Goal: Information Seeking & Learning: Learn about a topic

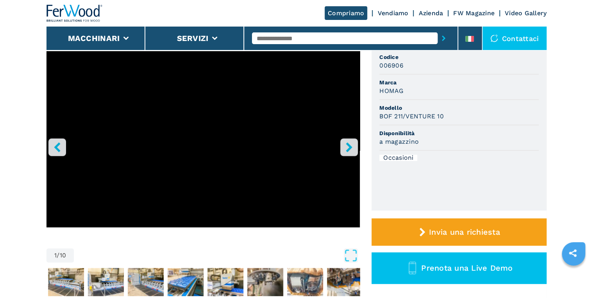
scroll to position [31, 0]
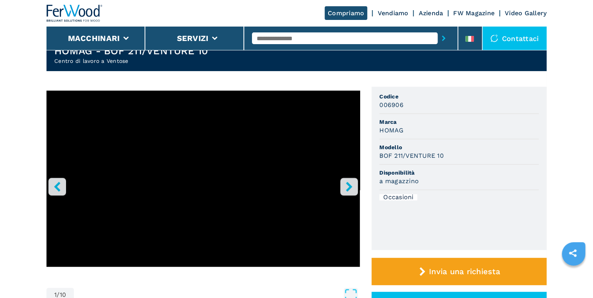
click at [352, 187] on icon "right-button" at bounding box center [349, 187] width 10 height 10
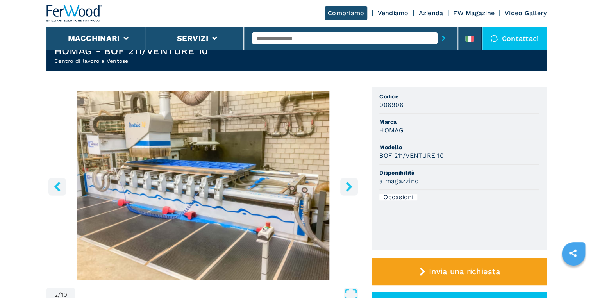
click at [351, 186] on icon "right-button" at bounding box center [349, 187] width 6 height 10
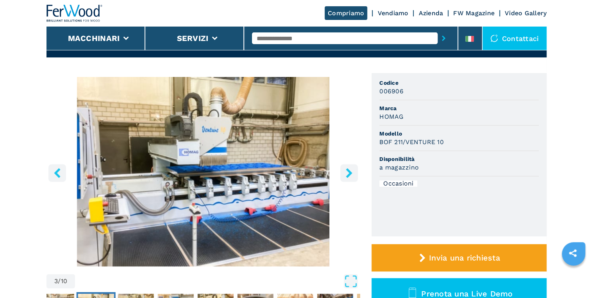
scroll to position [63, 0]
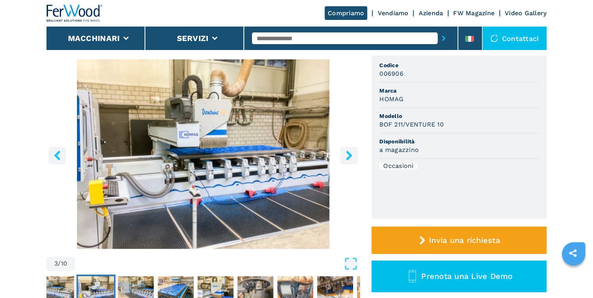
click at [348, 155] on icon "right-button" at bounding box center [349, 155] width 10 height 10
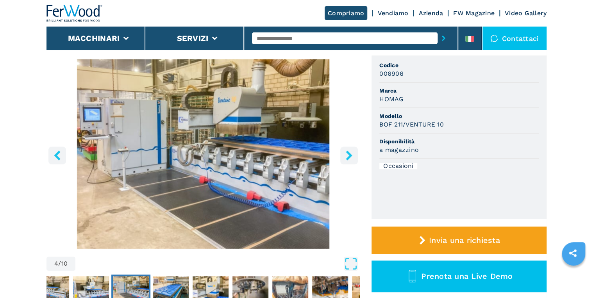
click at [348, 155] on icon "right-button" at bounding box center [349, 155] width 10 height 10
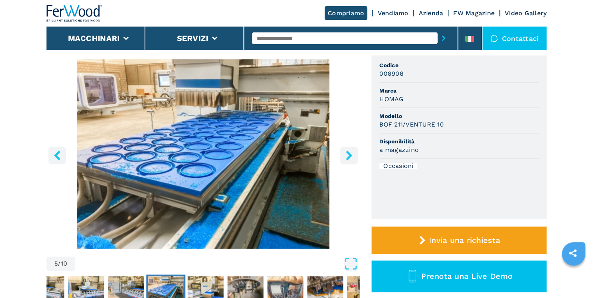
click at [56, 158] on icon "left-button" at bounding box center [57, 155] width 10 height 10
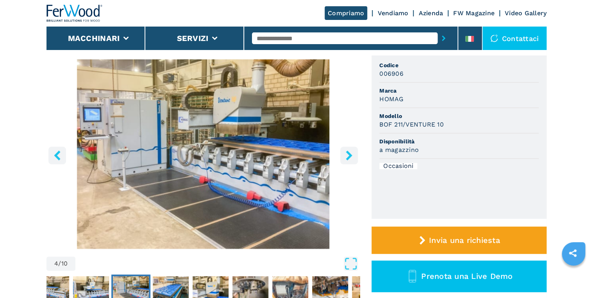
click at [57, 155] on icon "left-button" at bounding box center [57, 155] width 10 height 10
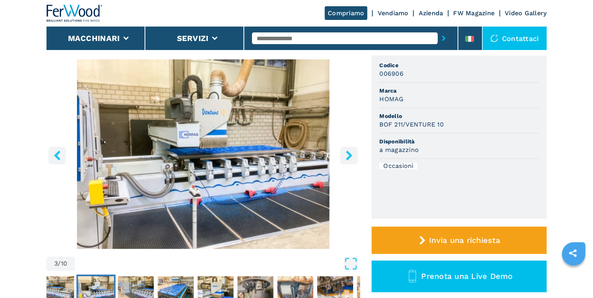
click at [185, 150] on img "Go to Slide 3" at bounding box center [203, 154] width 313 height 190
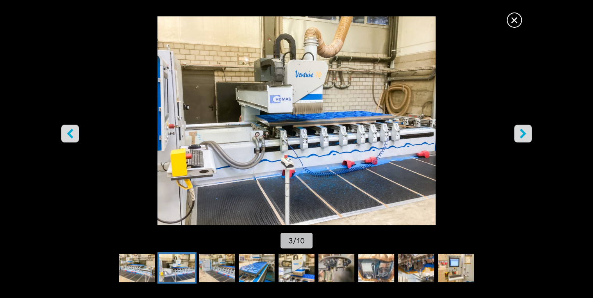
click at [525, 131] on icon "right-button" at bounding box center [523, 134] width 10 height 10
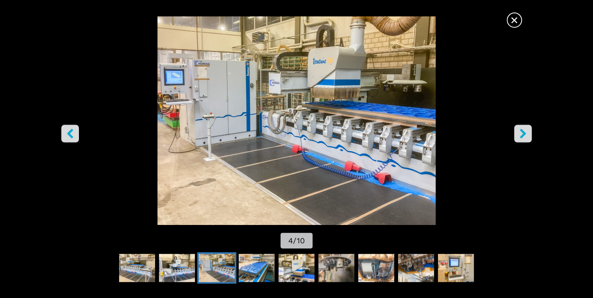
click at [521, 133] on icon "right-button" at bounding box center [523, 134] width 10 height 10
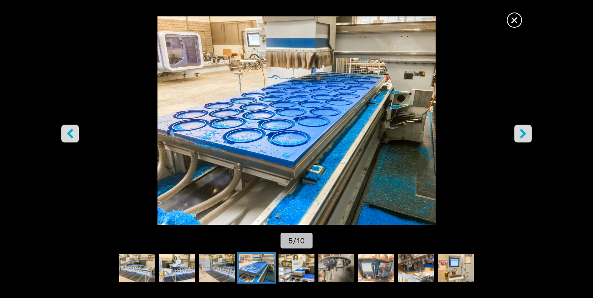
click at [528, 138] on icon "right-button" at bounding box center [523, 134] width 10 height 10
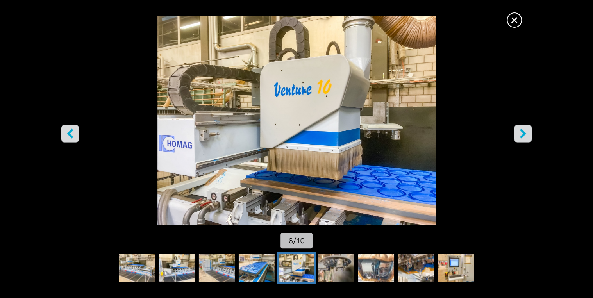
click at [520, 138] on icon "right-button" at bounding box center [523, 134] width 10 height 10
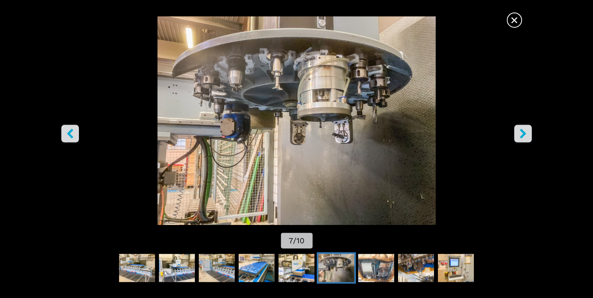
drag, startPoint x: 520, startPoint y: 138, endPoint x: 327, endPoint y: 123, distance: 193.6
click at [330, 126] on div "× 7 / 10" at bounding box center [296, 133] width 593 height 234
click at [520, 136] on icon "right-button" at bounding box center [523, 134] width 10 height 10
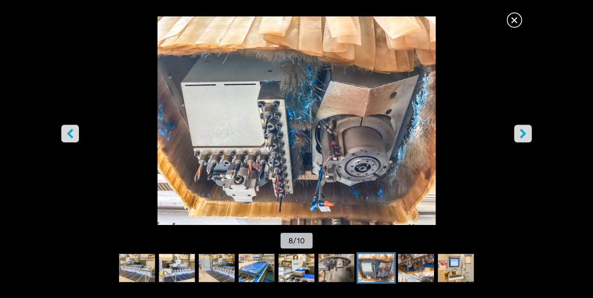
click at [521, 134] on icon "right-button" at bounding box center [523, 134] width 10 height 10
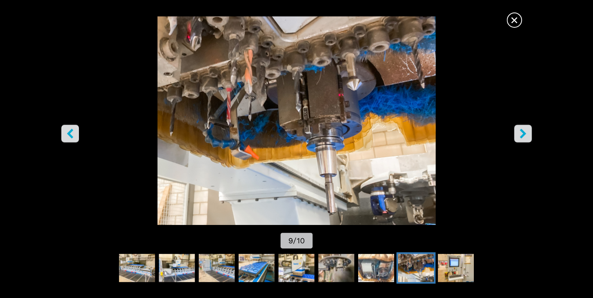
click at [69, 127] on button "left-button" at bounding box center [70, 134] width 18 height 18
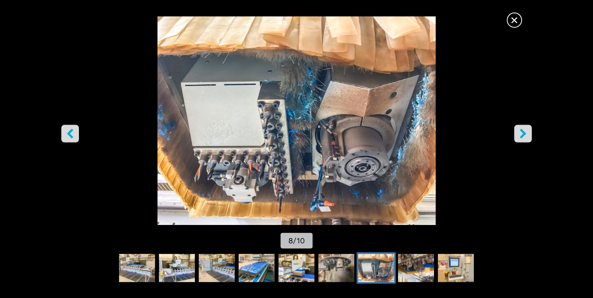
click at [66, 131] on icon "left-button" at bounding box center [70, 134] width 10 height 10
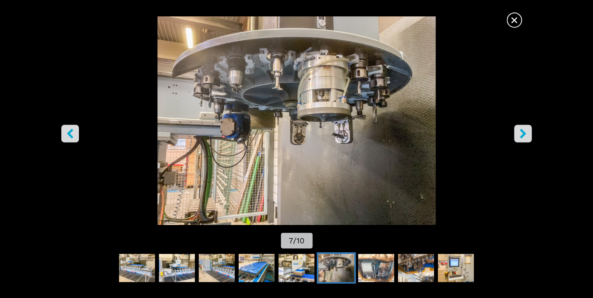
click at [527, 134] on icon "right-button" at bounding box center [523, 134] width 10 height 10
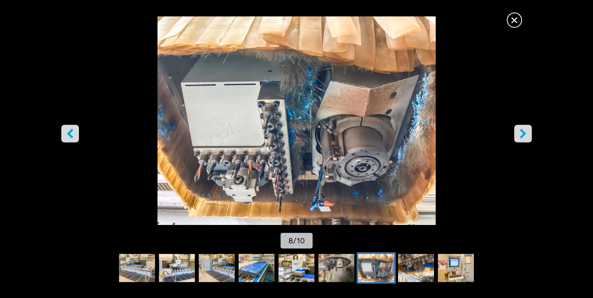
click at [528, 133] on button "right-button" at bounding box center [523, 134] width 18 height 18
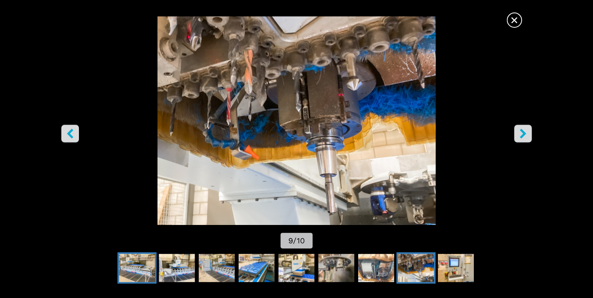
click at [124, 271] on img "Go to Slide 2" at bounding box center [137, 268] width 36 height 28
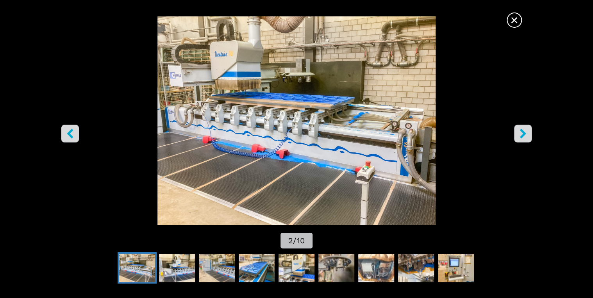
click at [523, 135] on icon "right-button" at bounding box center [523, 134] width 6 height 10
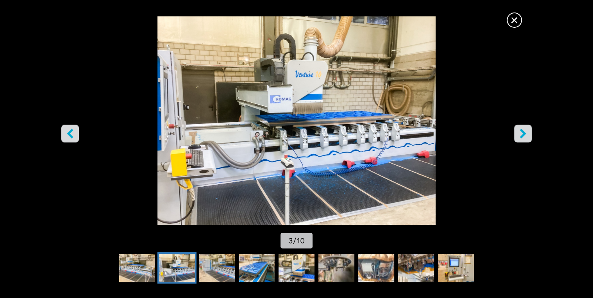
click at [523, 135] on icon "right-button" at bounding box center [523, 134] width 6 height 10
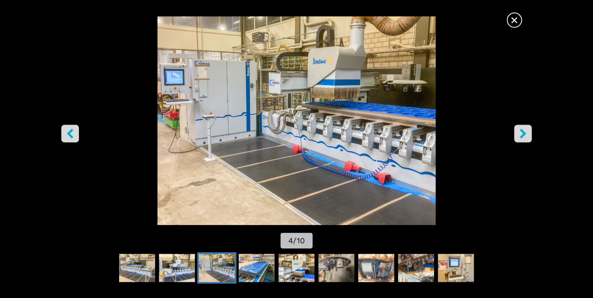
click at [519, 21] on span "×" at bounding box center [515, 19] width 14 height 14
